Goal: Information Seeking & Learning: Learn about a topic

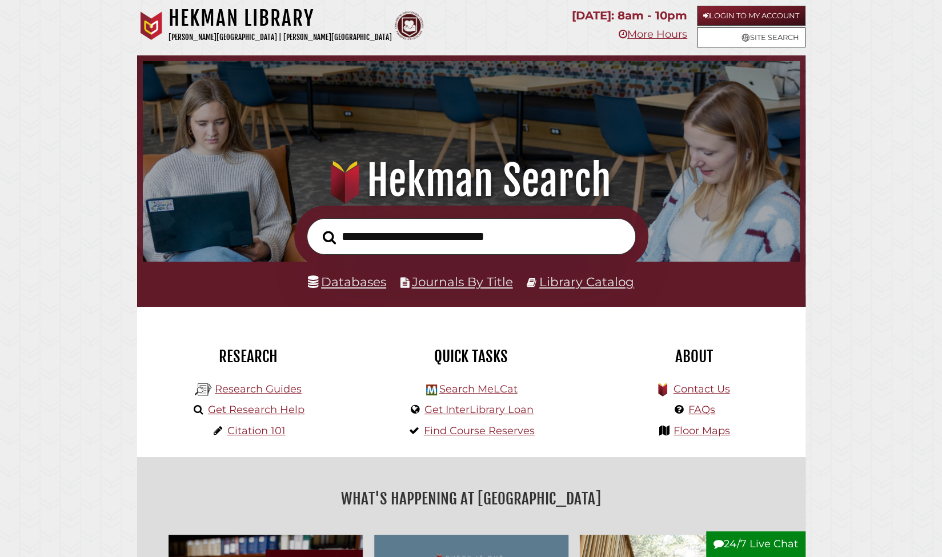
scroll to position [217, 651]
click at [480, 283] on link "Journals By Title" at bounding box center [462, 281] width 101 height 15
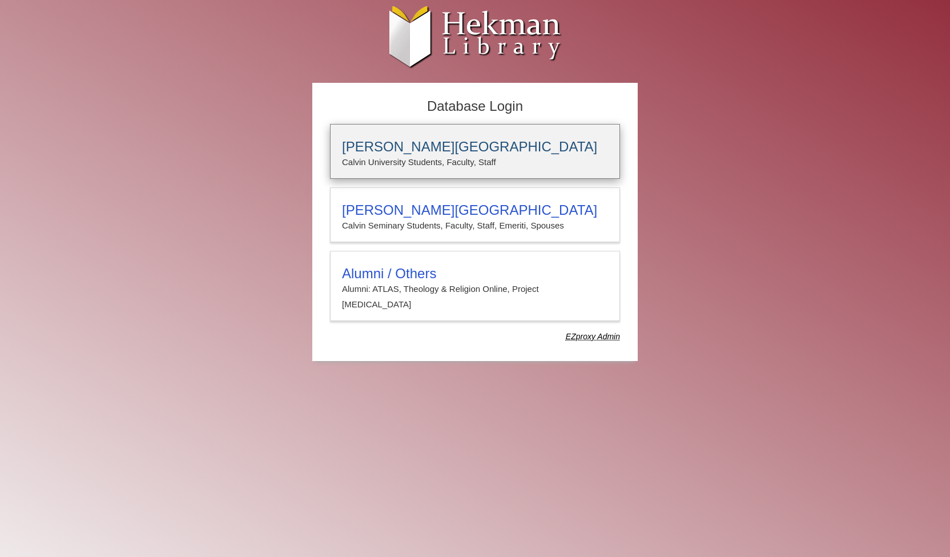
type input "*****"
click at [456, 155] on p "Calvin University Students, Faculty, Staff" at bounding box center [475, 162] width 266 height 15
